Goal: Information Seeking & Learning: Learn about a topic

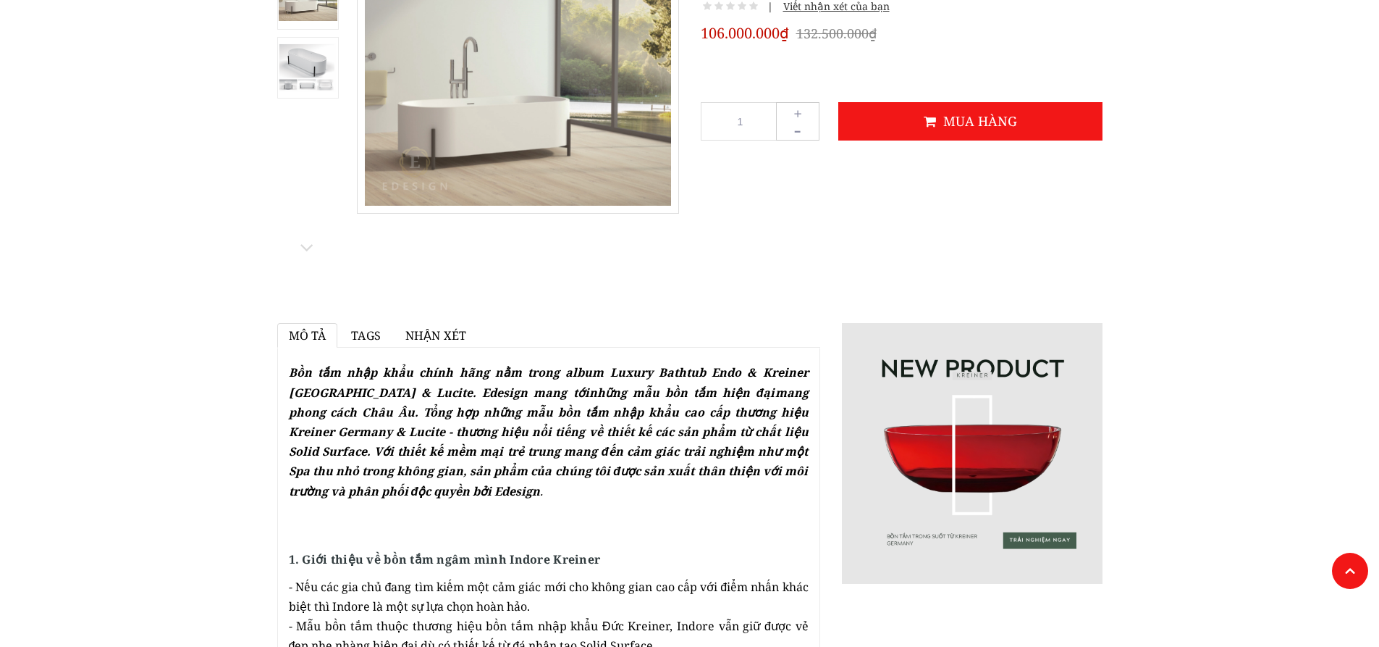
scroll to position [217, 0]
click at [1003, 478] on img at bounding box center [972, 452] width 261 height 261
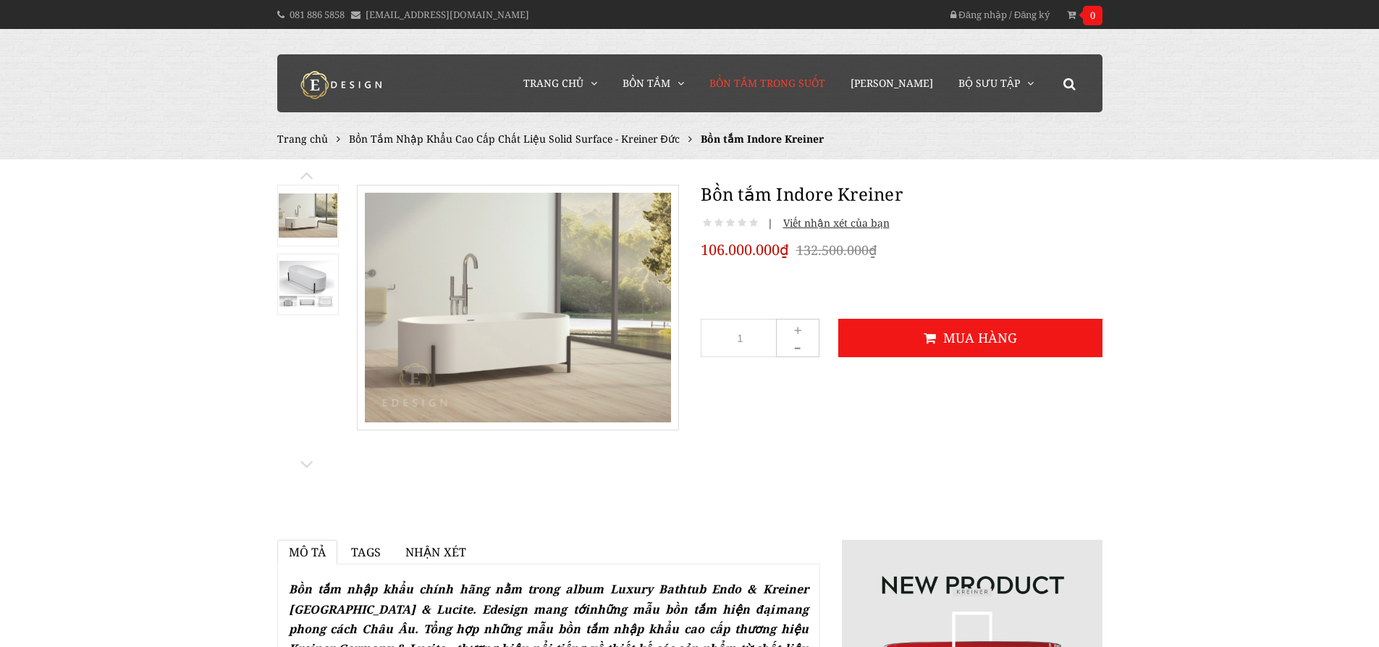
click at [792, 82] on span "Bồn Tắm Trong Suốt" at bounding box center [768, 83] width 116 height 14
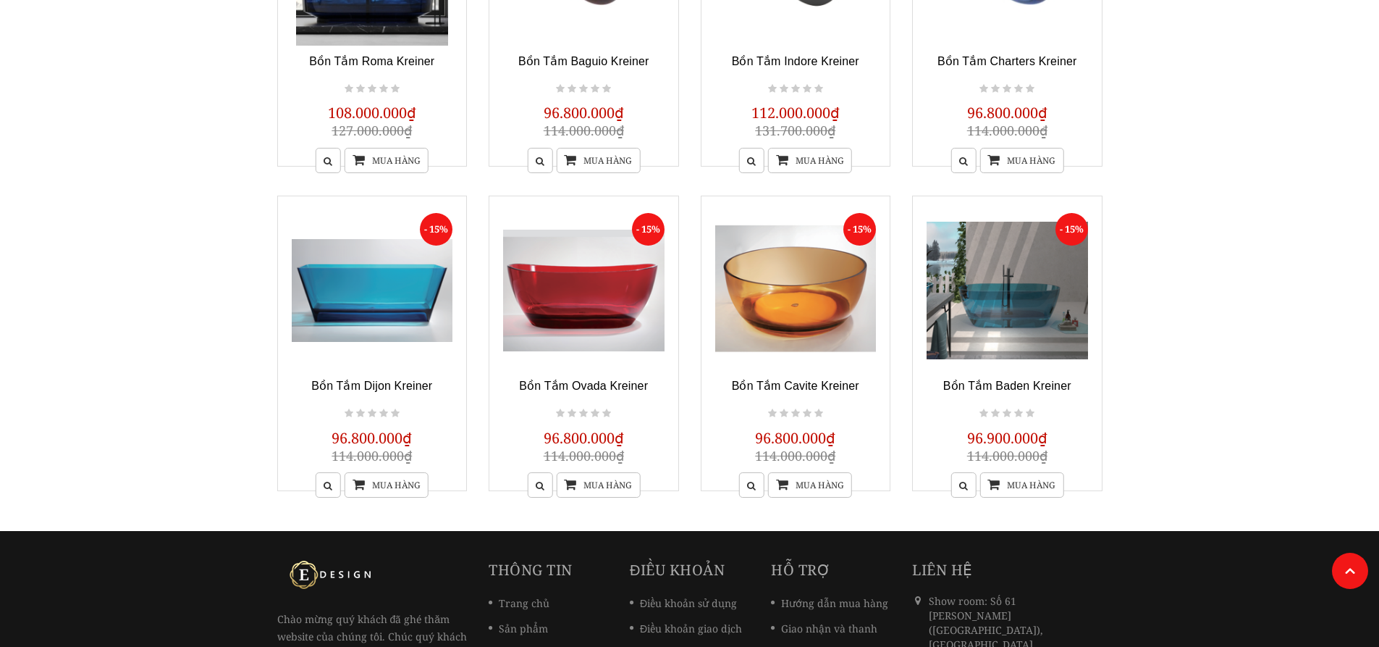
scroll to position [290, 0]
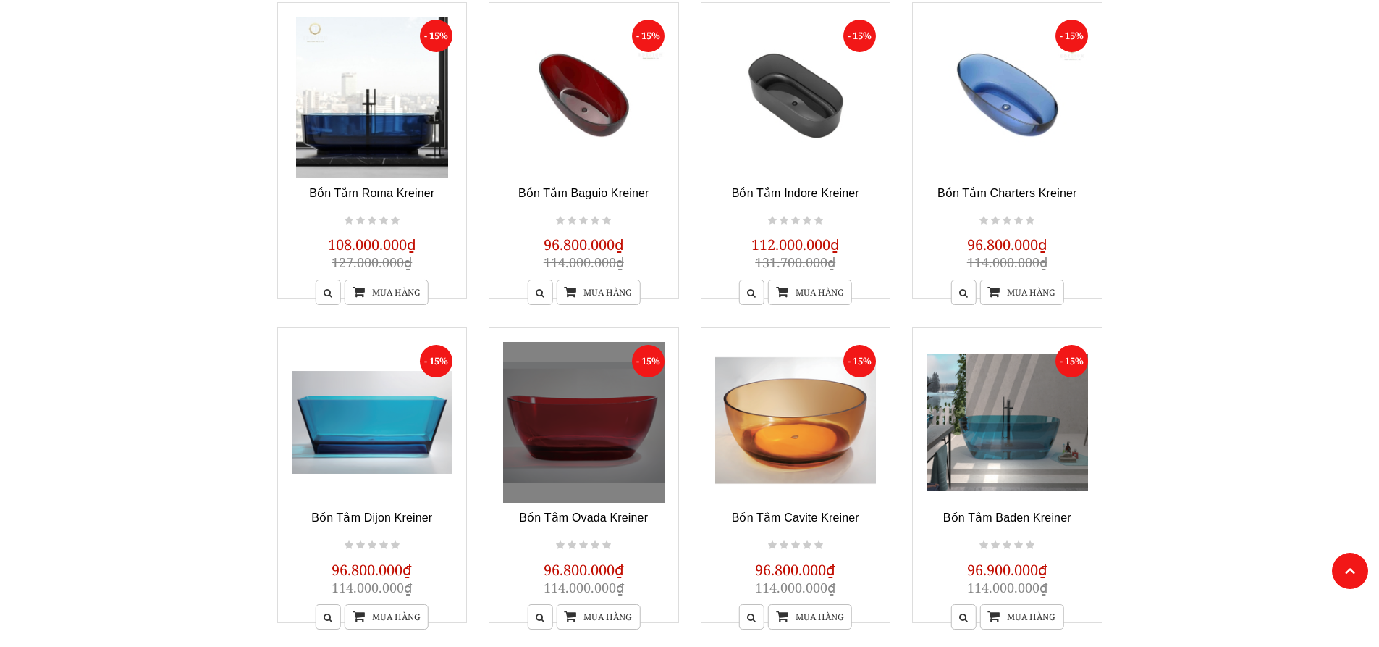
click at [589, 413] on link at bounding box center [583, 422] width 161 height 161
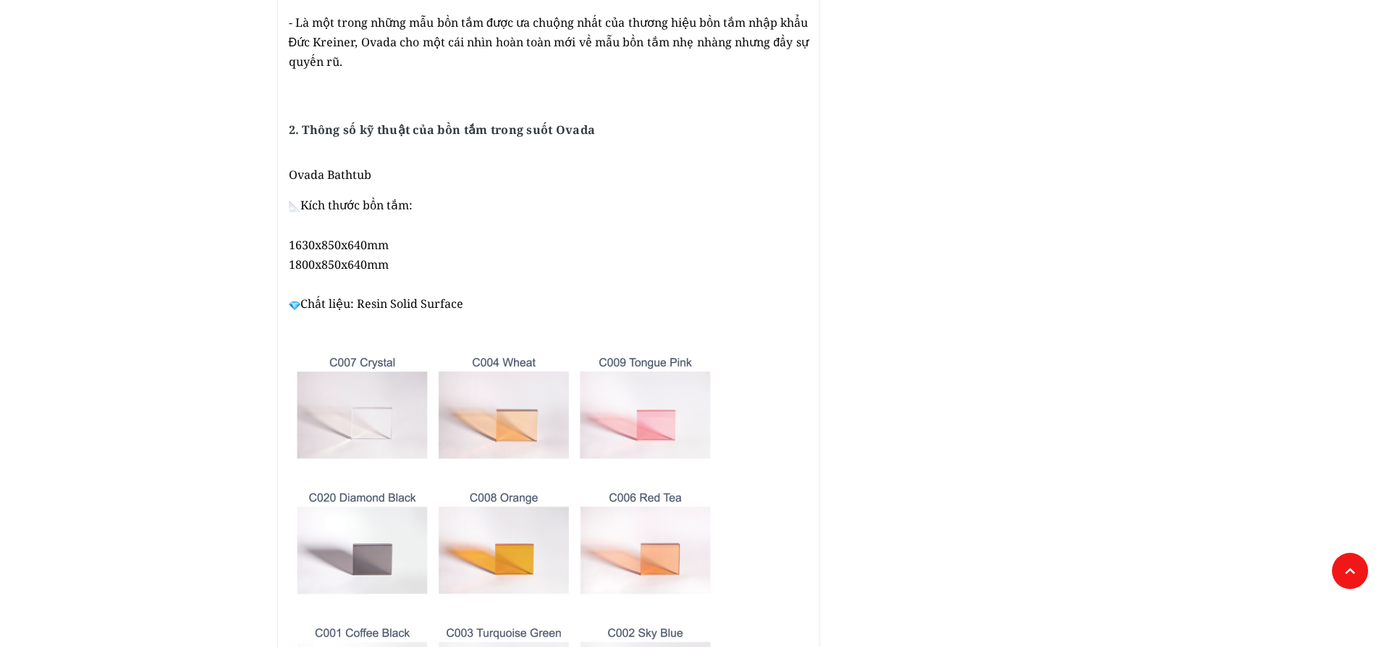
scroll to position [869, 0]
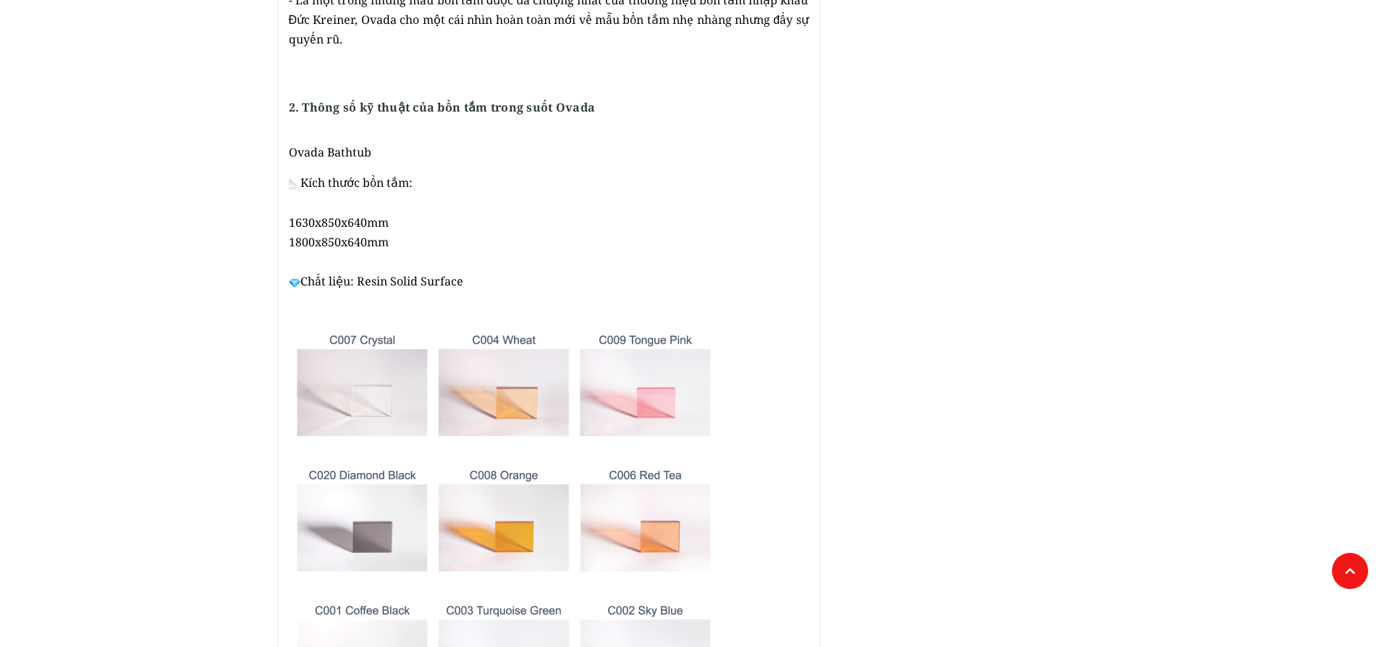
click at [529, 400] on img at bounding box center [510, 583] width 442 height 529
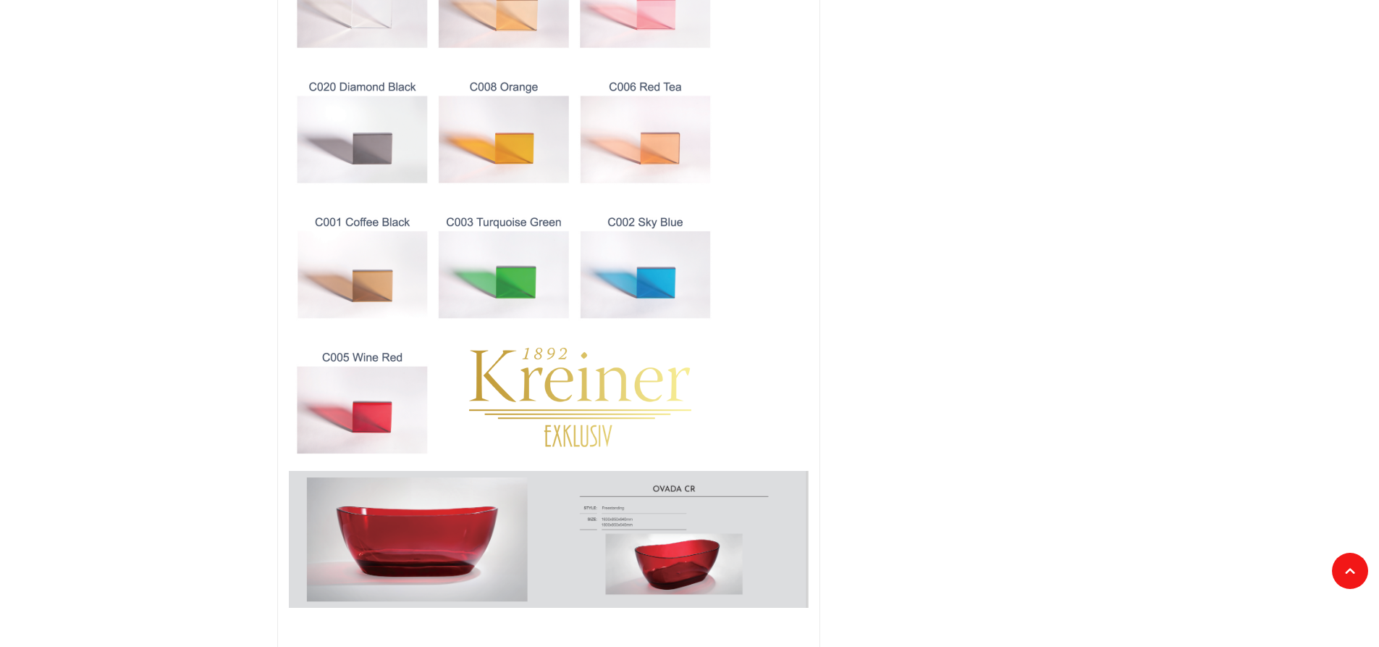
scroll to position [1231, 0]
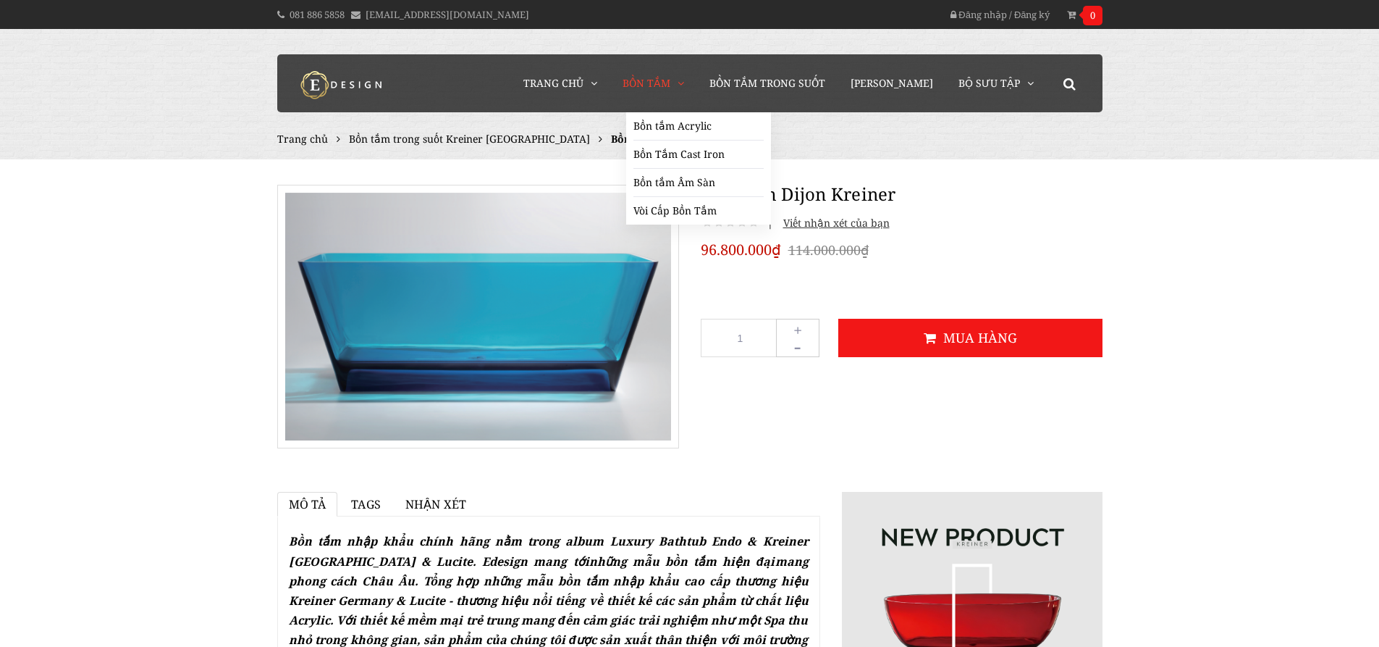
click at [670, 80] on span "Bồn Tắm" at bounding box center [647, 83] width 48 height 14
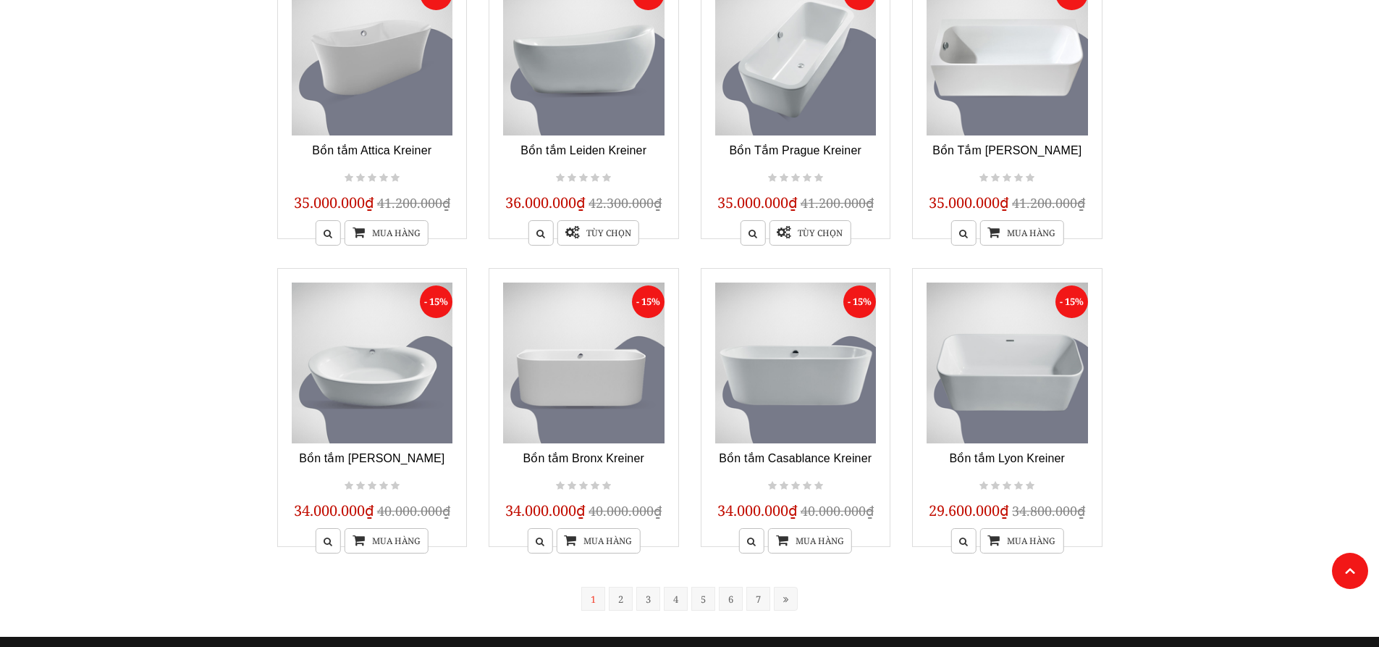
scroll to position [1086, 0]
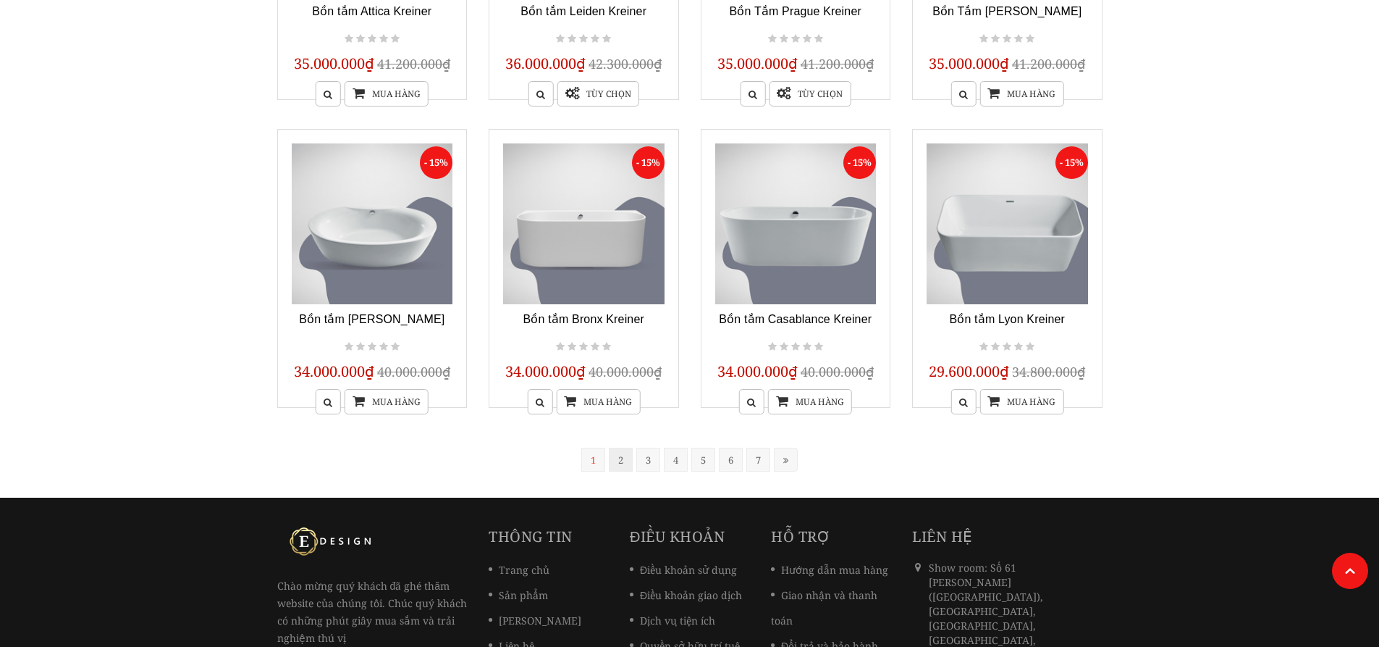
click at [620, 459] on link "2" at bounding box center [621, 459] width 24 height 24
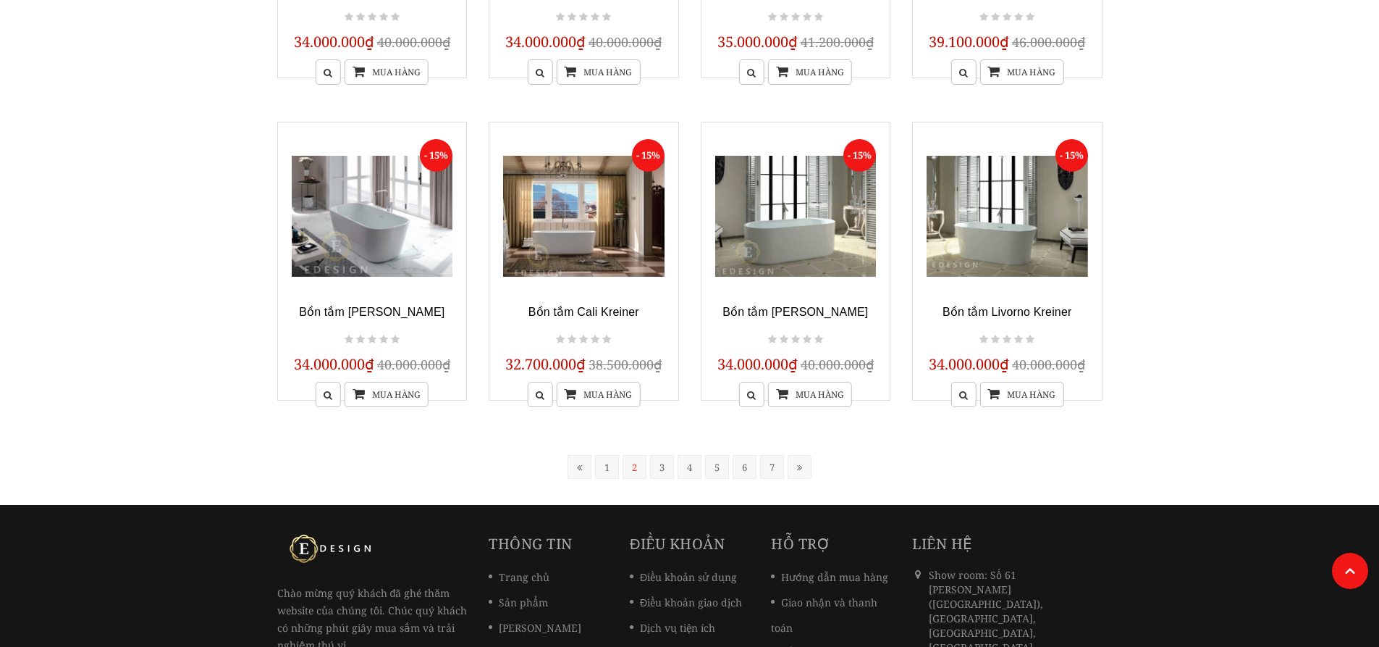
scroll to position [1161, 0]
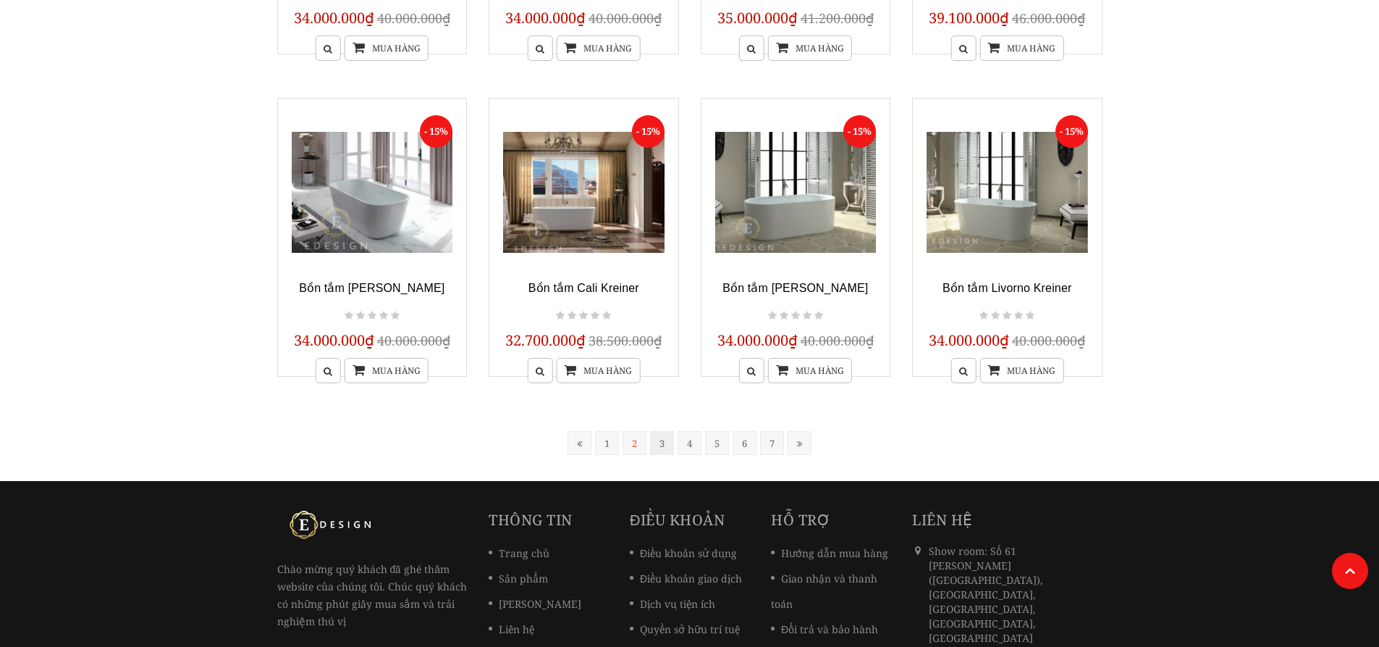
click at [667, 445] on link "3" at bounding box center [662, 443] width 24 height 24
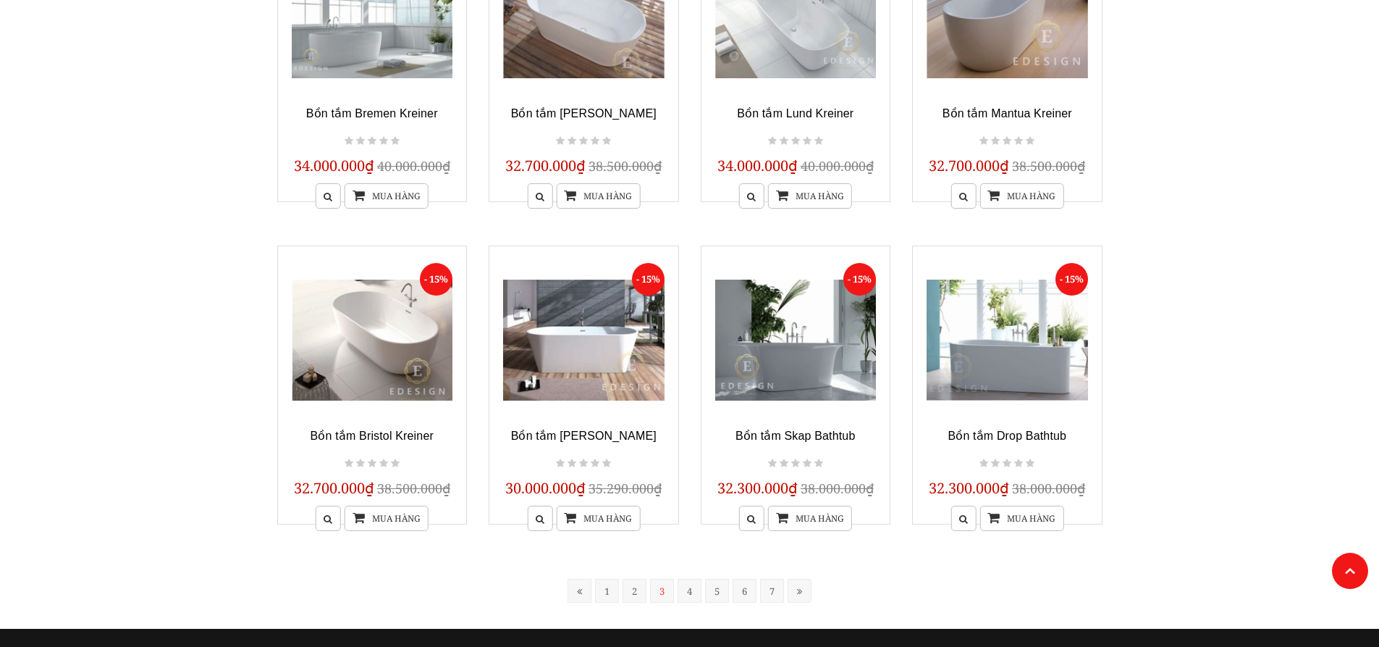
scroll to position [1233, 0]
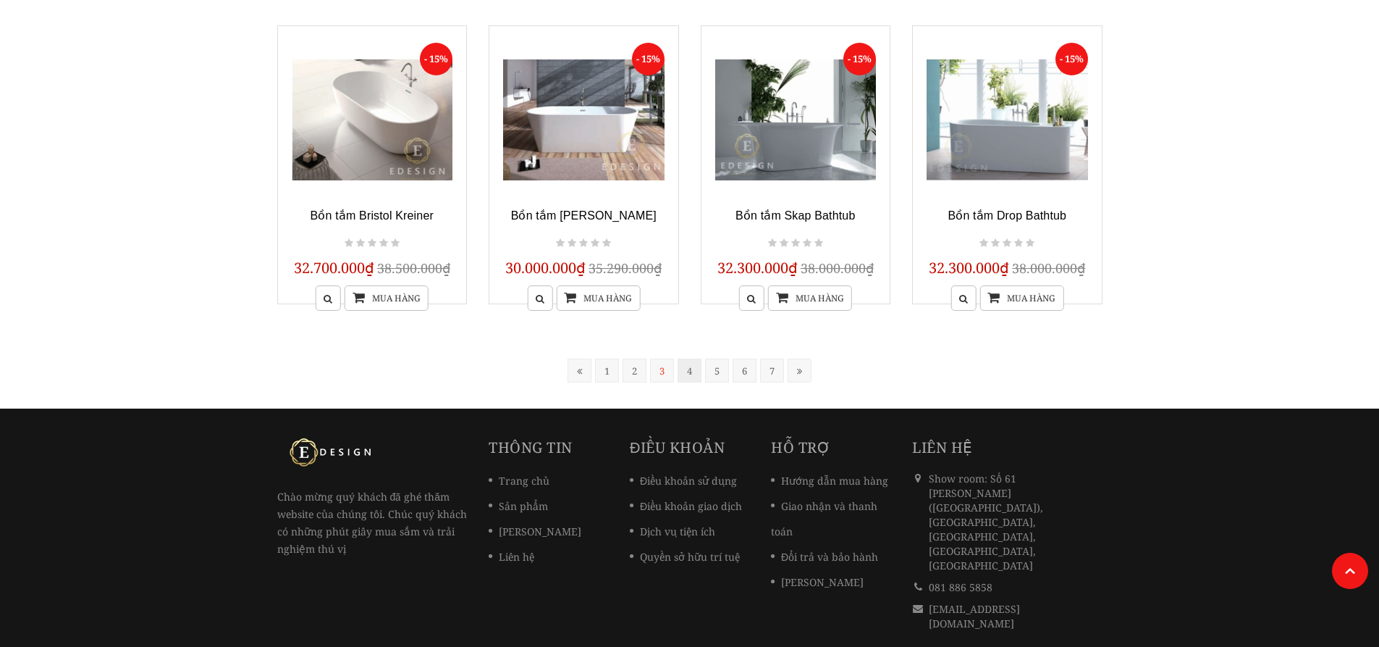
click at [694, 371] on link "4" at bounding box center [690, 370] width 24 height 24
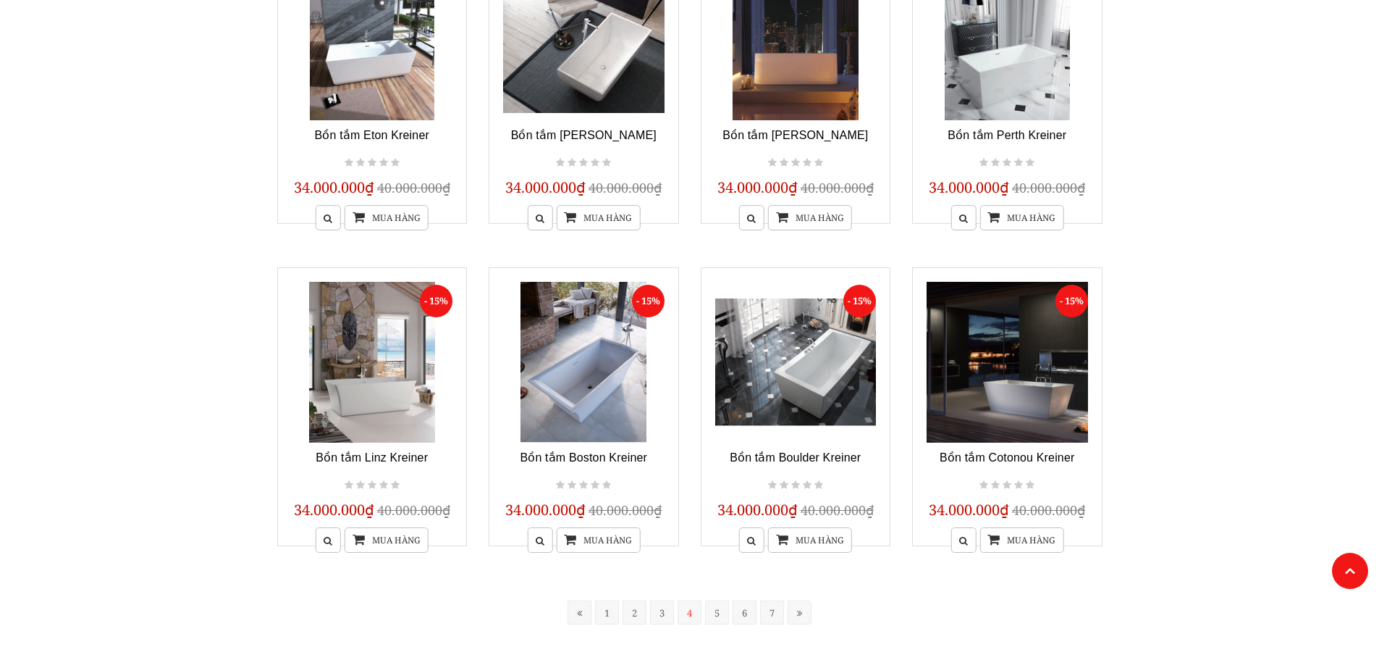
scroll to position [1016, 0]
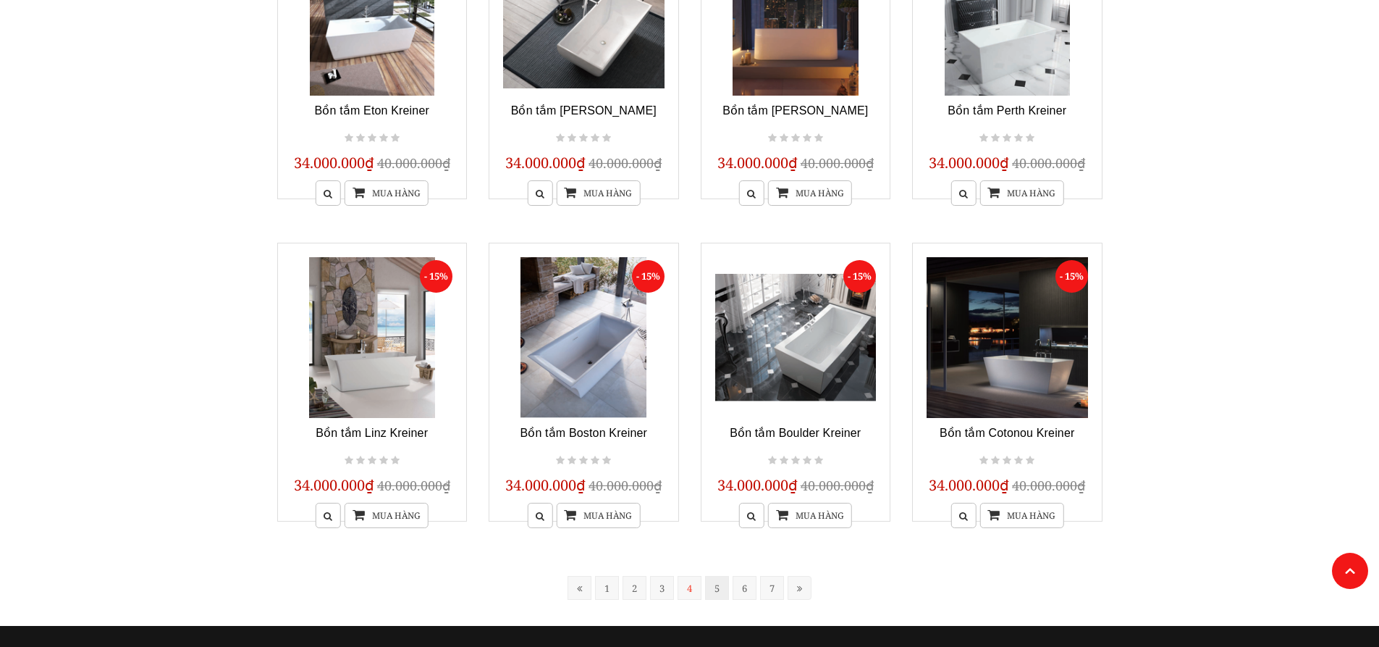
click at [717, 592] on link "5" at bounding box center [717, 588] width 24 height 24
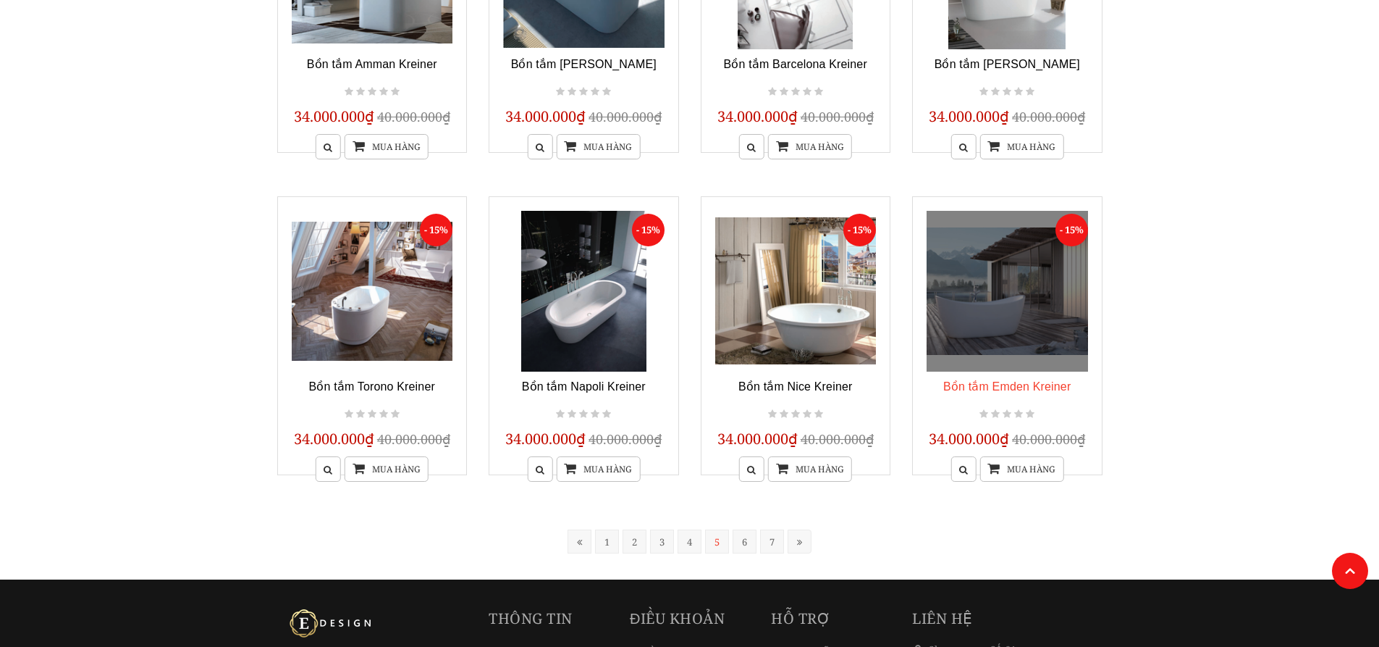
scroll to position [1088, 0]
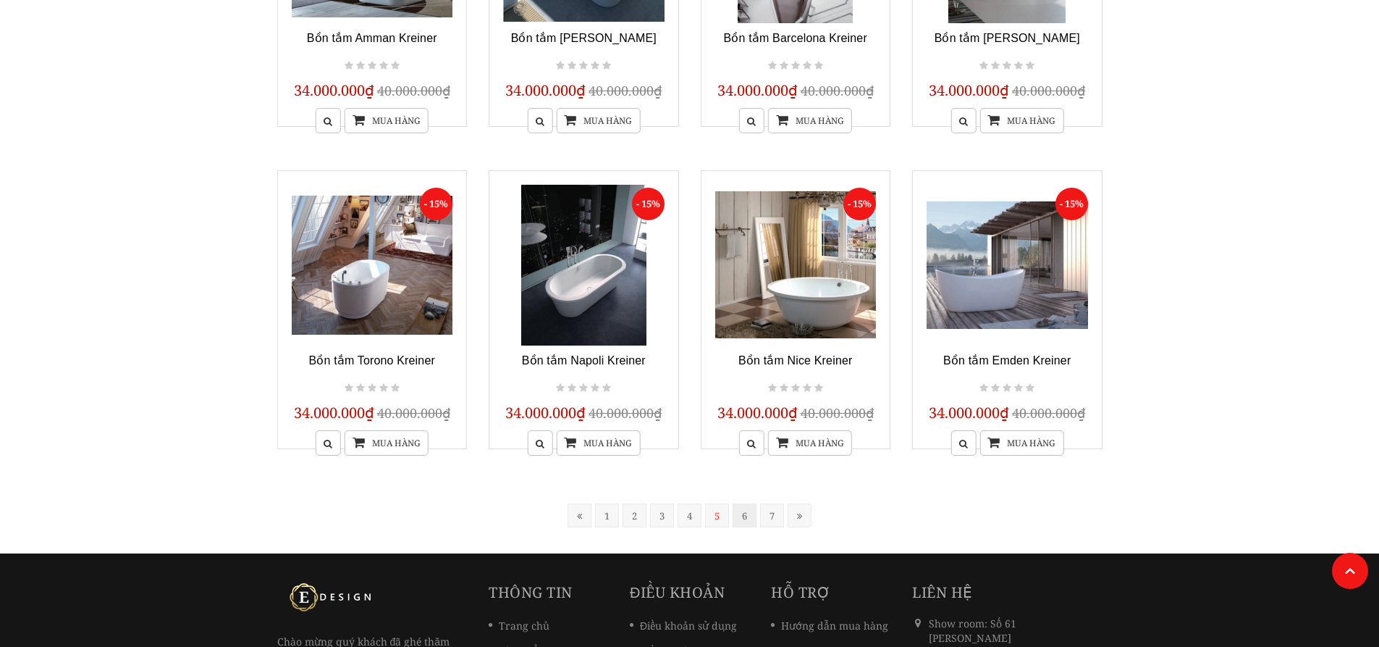
click at [751, 513] on link "6" at bounding box center [745, 515] width 24 height 24
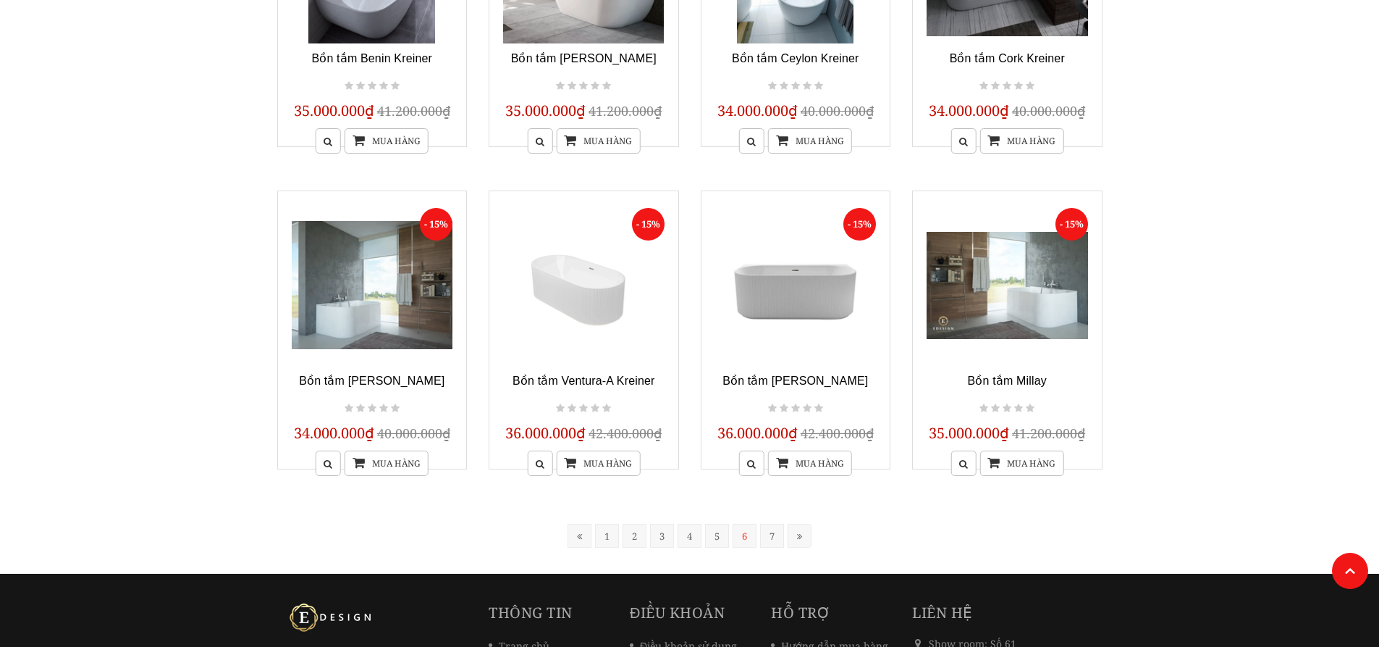
scroll to position [1088, 0]
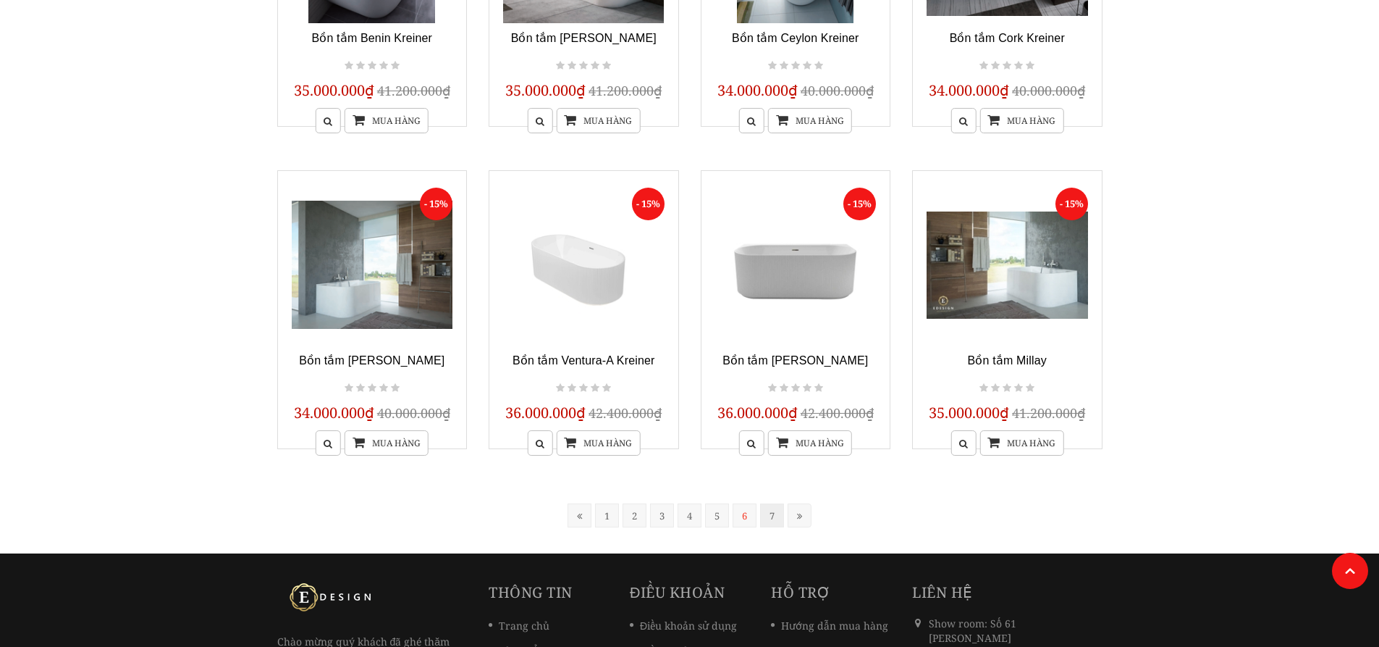
click at [762, 516] on link "7" at bounding box center [772, 515] width 24 height 24
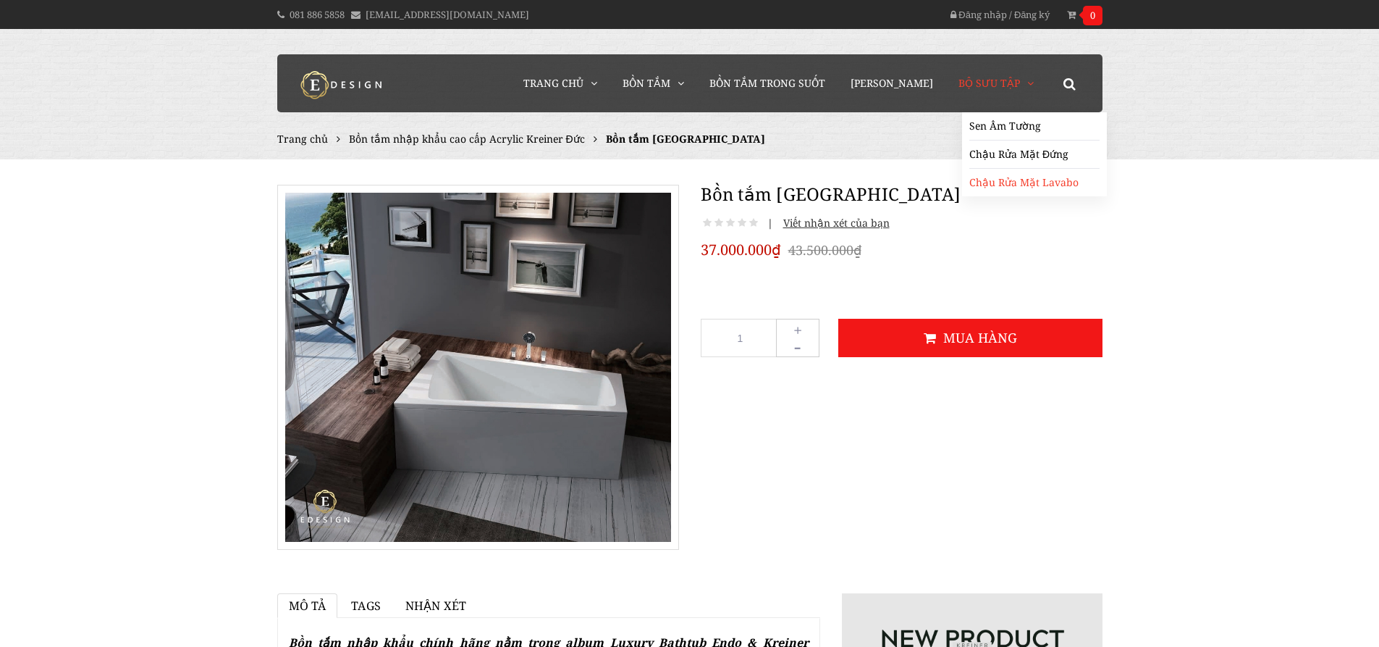
click at [1032, 180] on link "Chậu Rửa Mặt Lavabo" at bounding box center [1034, 183] width 130 height 28
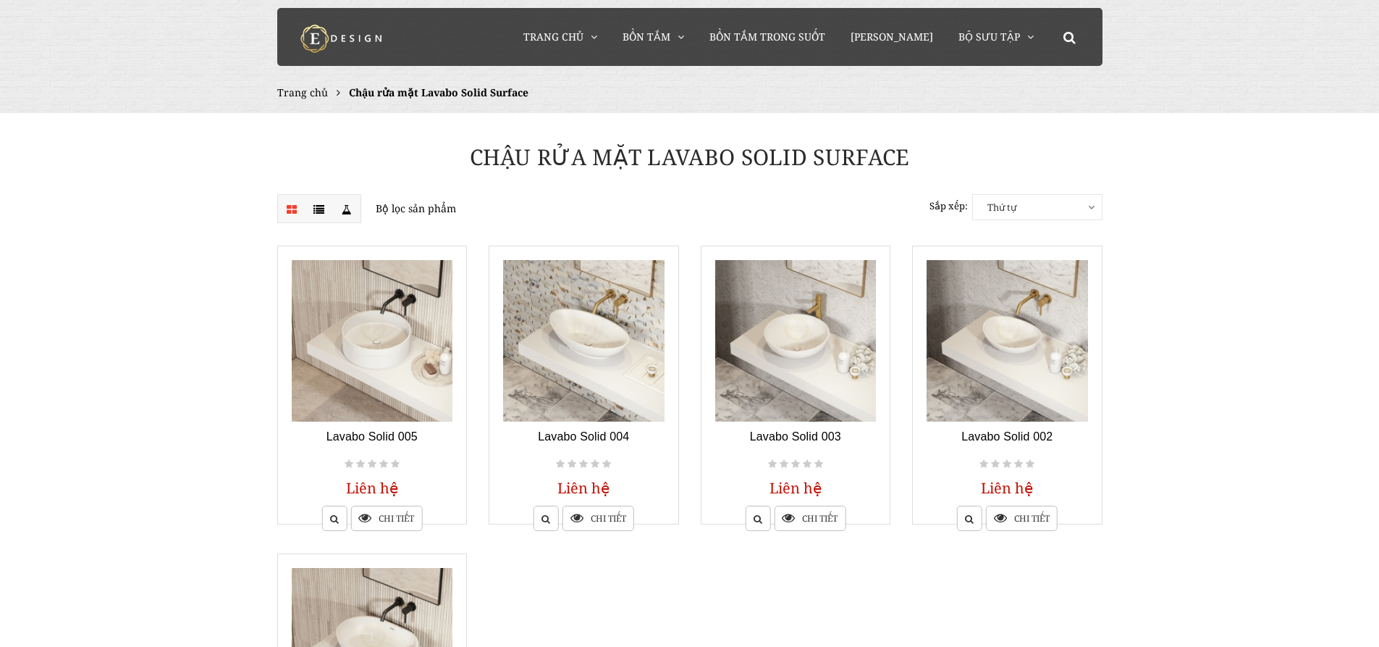
scroll to position [145, 0]
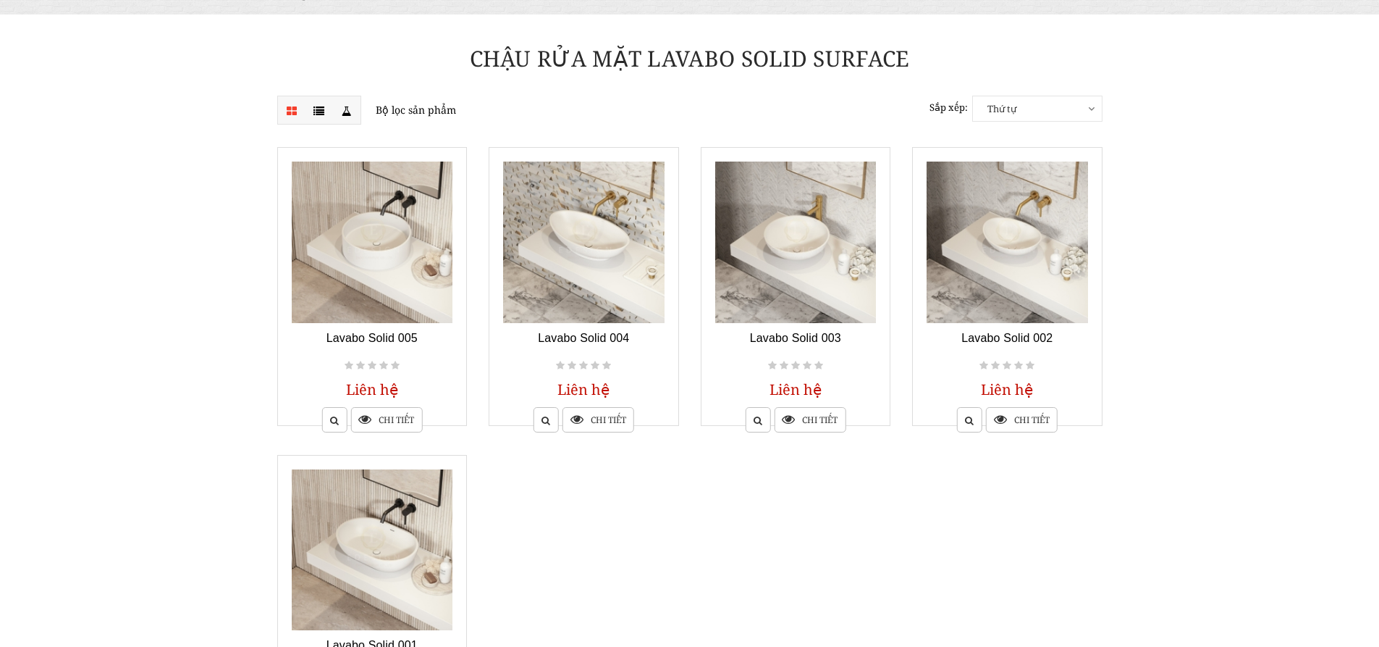
click at [1074, 109] on span "Thứ tự" at bounding box center [1037, 108] width 129 height 25
click at [1176, 218] on body "081 886 5858 [EMAIL_ADDRESS][DOMAIN_NAME] Đăng nhập / Đăng ký 0 Không có sản ph…" at bounding box center [689, 486] width 1379 height 1262
